Goal: Navigation & Orientation: Find specific page/section

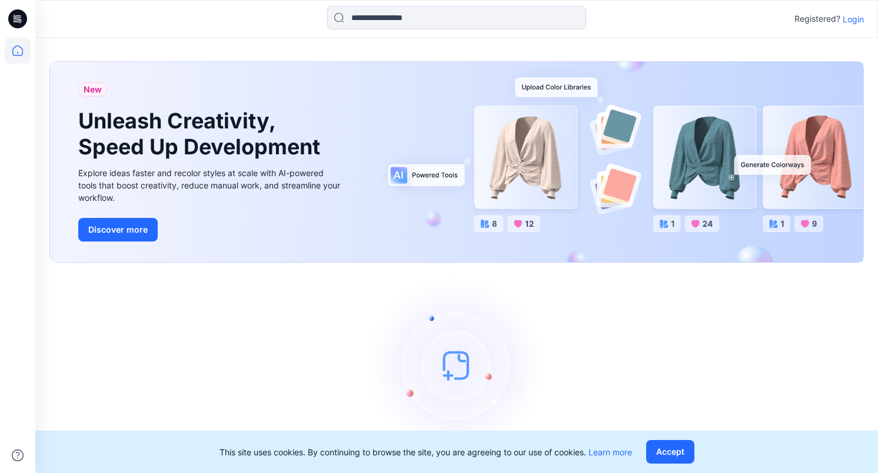
click at [855, 21] on p "Login" at bounding box center [853, 19] width 21 height 12
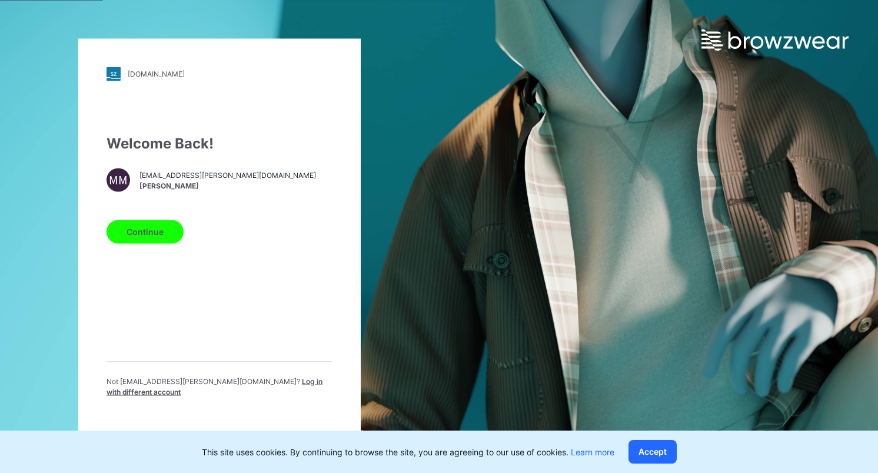
click at [147, 225] on button "Continue" at bounding box center [145, 232] width 77 height 24
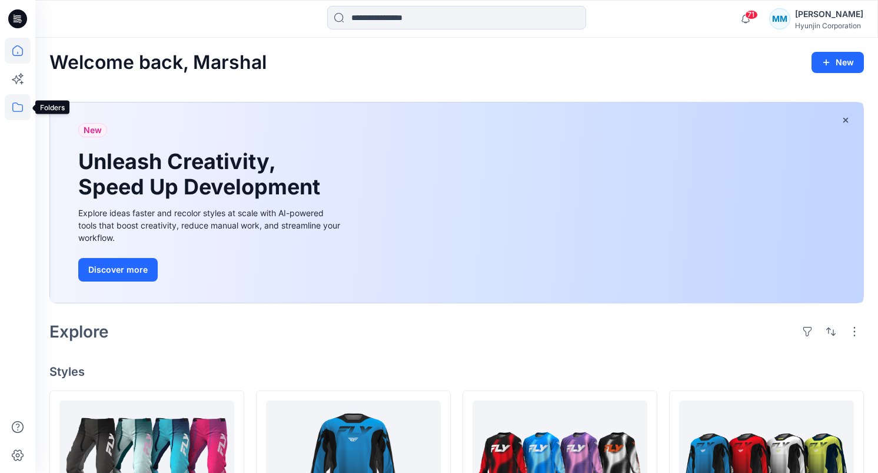
click at [21, 99] on icon at bounding box center [18, 107] width 26 height 26
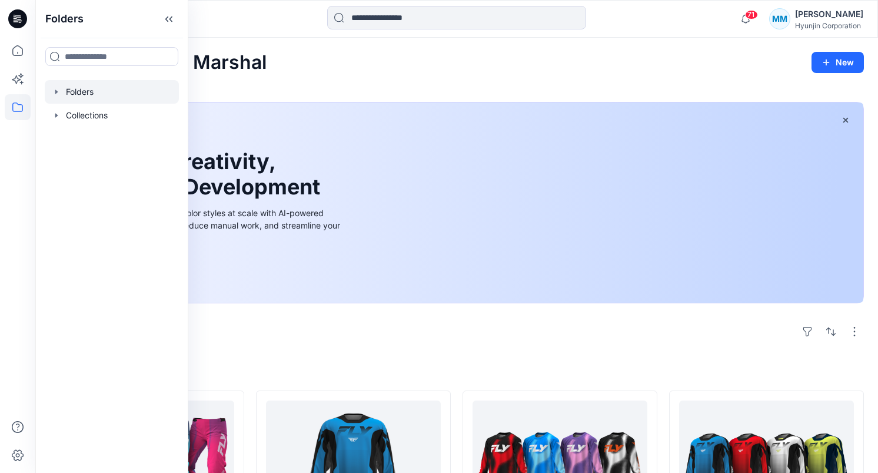
click at [79, 88] on div at bounding box center [112, 92] width 134 height 24
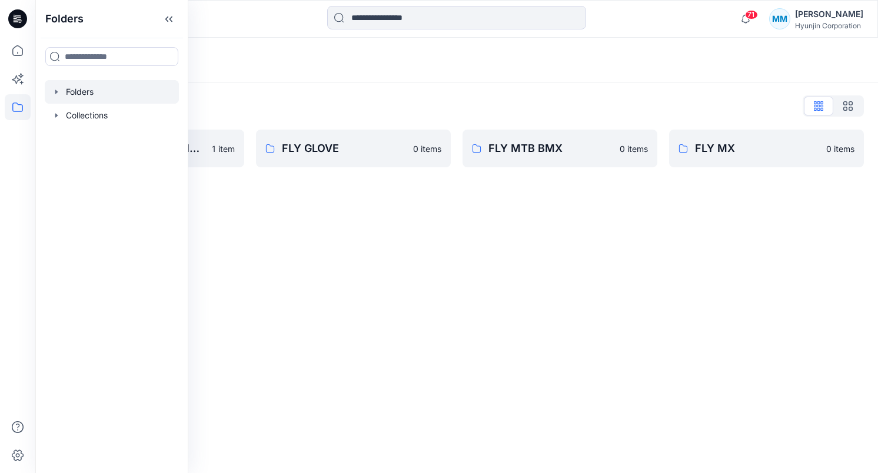
click at [376, 101] on div "Folders List" at bounding box center [456, 106] width 815 height 19
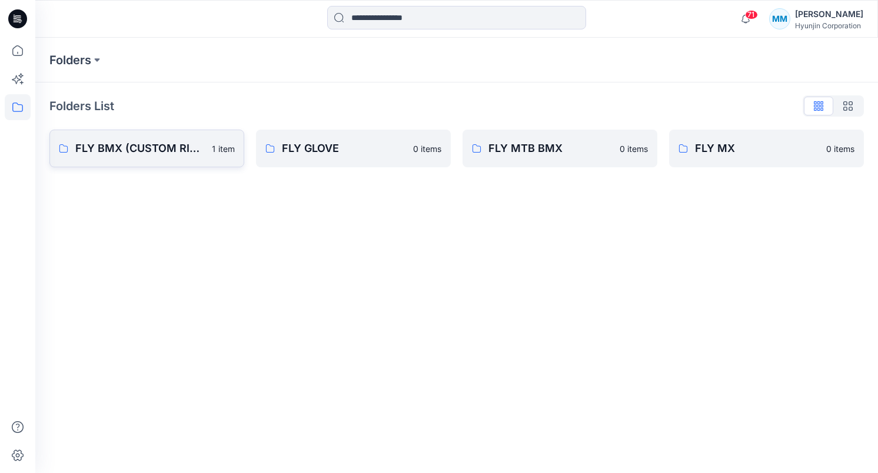
click at [167, 145] on p "FLY BMX (CUSTOM RIDER)" at bounding box center [140, 148] width 130 height 16
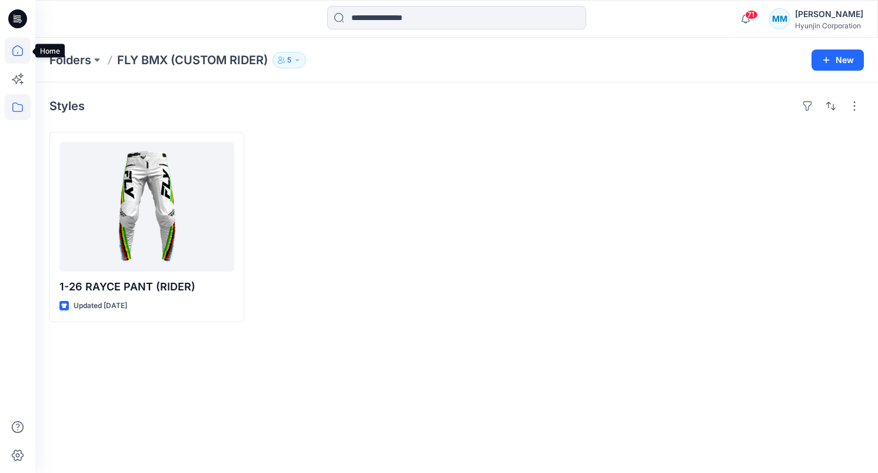
click at [21, 52] on icon at bounding box center [18, 51] width 26 height 26
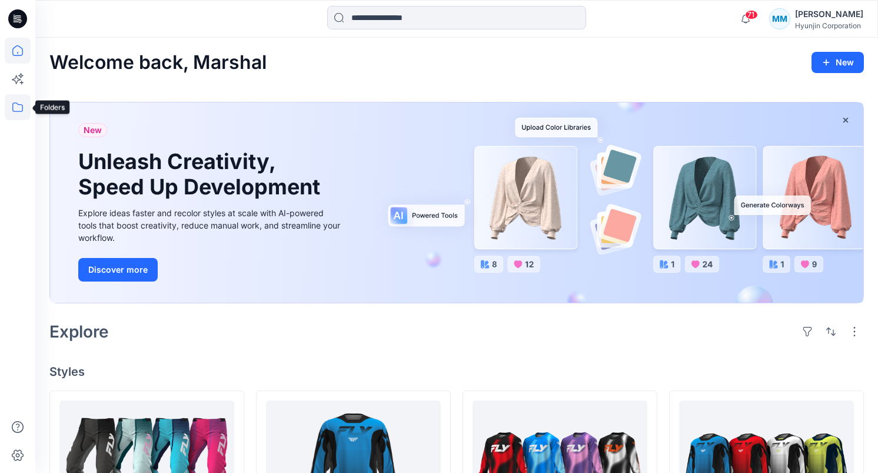
click at [21, 102] on icon at bounding box center [18, 107] width 26 height 26
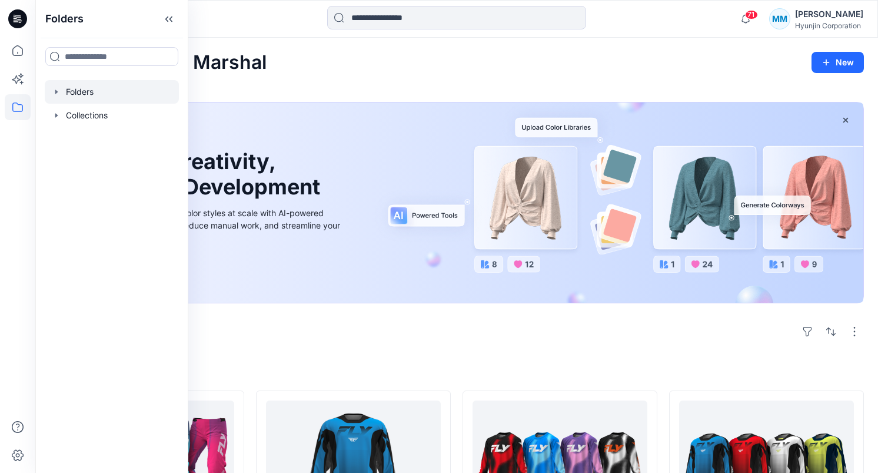
click at [97, 91] on div at bounding box center [112, 92] width 134 height 24
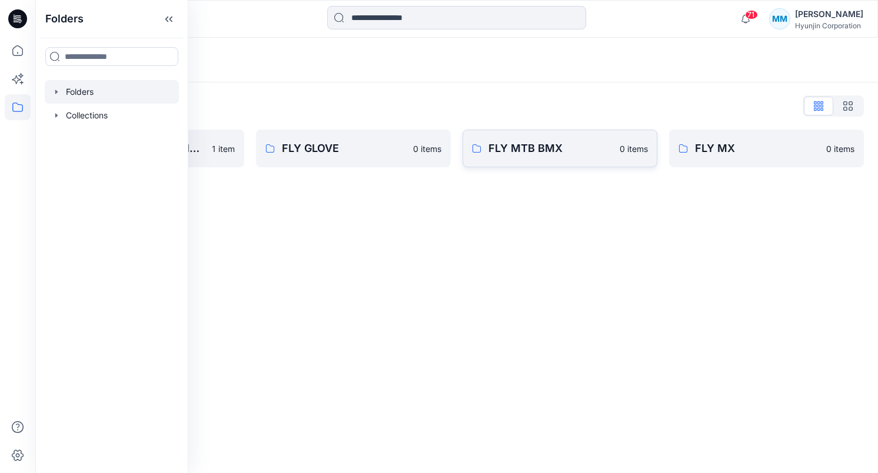
click at [547, 158] on link "FLY MTB BMX 0 items" at bounding box center [560, 149] width 195 height 38
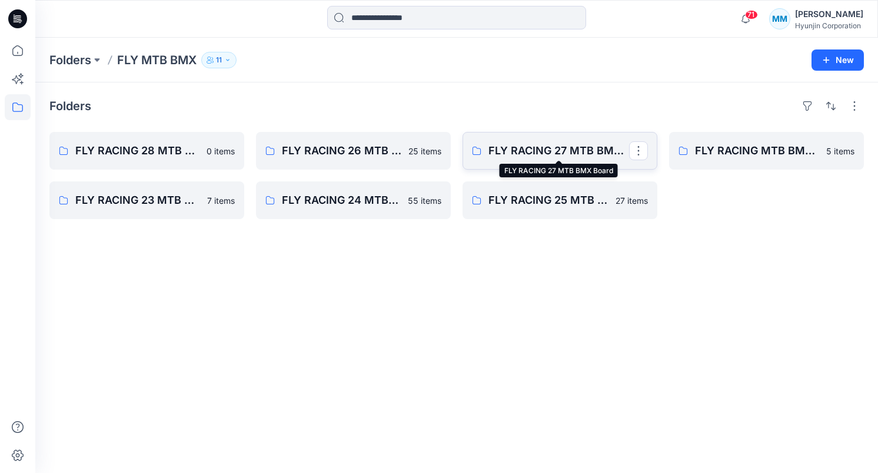
click at [595, 150] on p "FLY RACING 27 MTB BMX Board" at bounding box center [559, 150] width 141 height 16
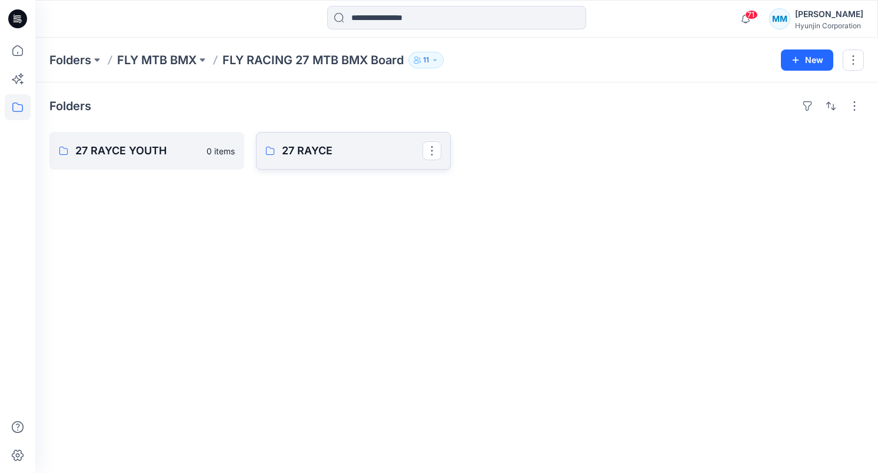
click at [371, 147] on p "27 RAYCE" at bounding box center [352, 150] width 141 height 16
click at [752, 13] on span "71" at bounding box center [751, 14] width 13 height 9
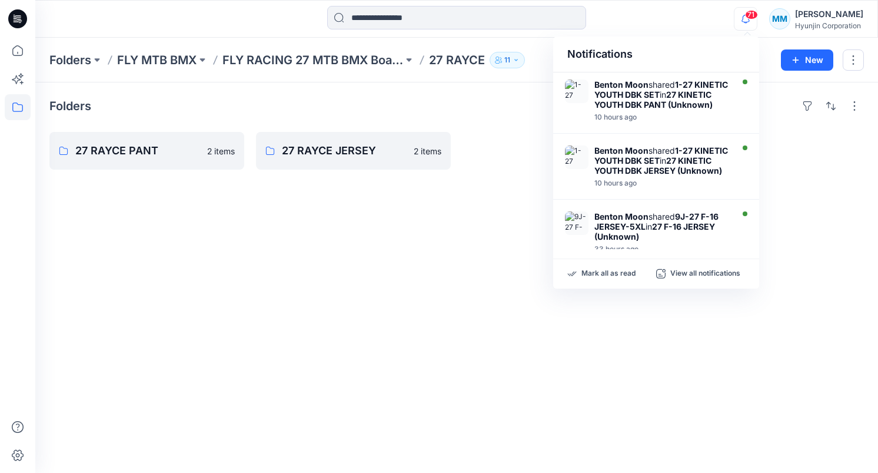
click at [752, 13] on span "71" at bounding box center [751, 14] width 13 height 9
